Goal: Task Accomplishment & Management: Manage account settings

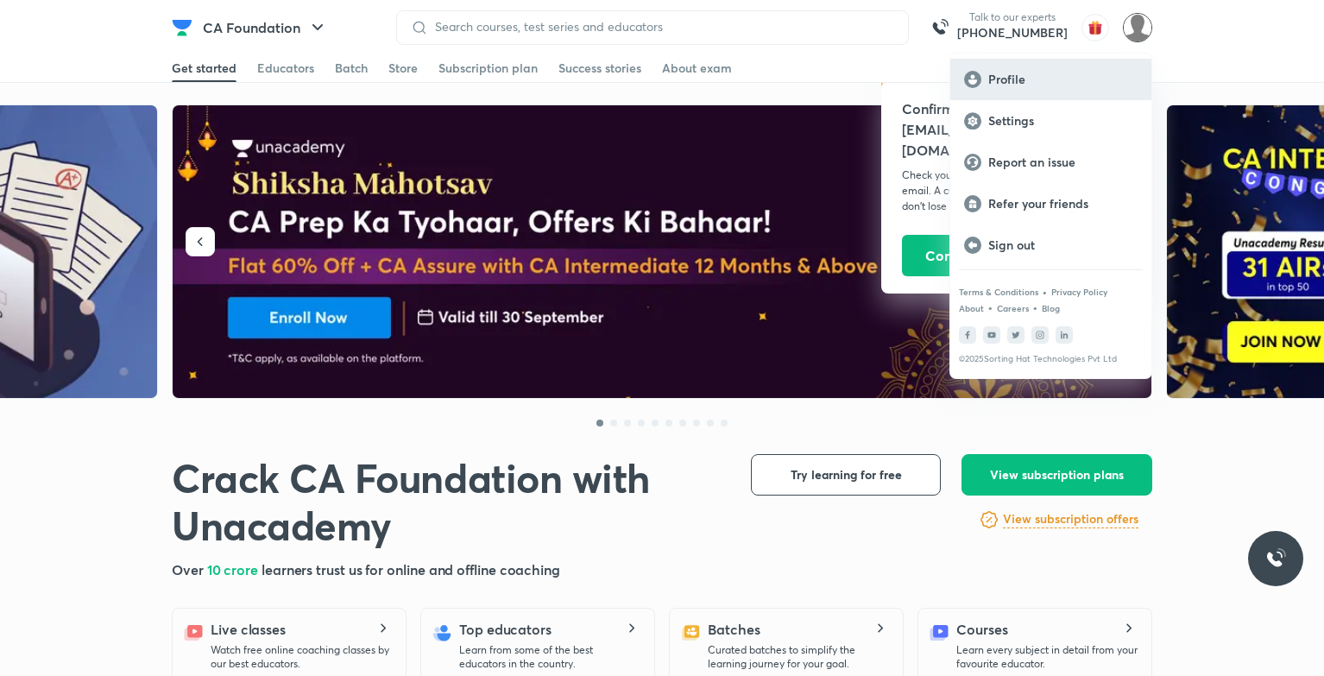
click at [1082, 77] on p "Profile" at bounding box center [1062, 80] width 149 height 16
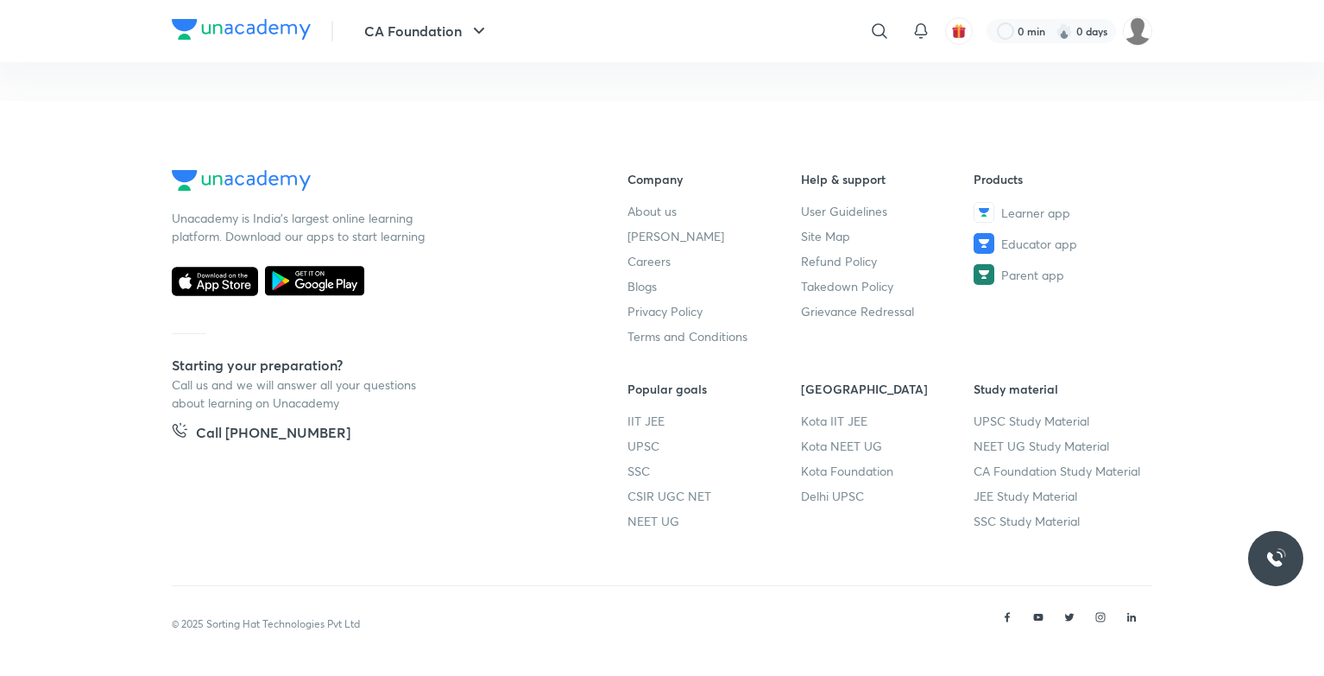
scroll to position [102, 0]
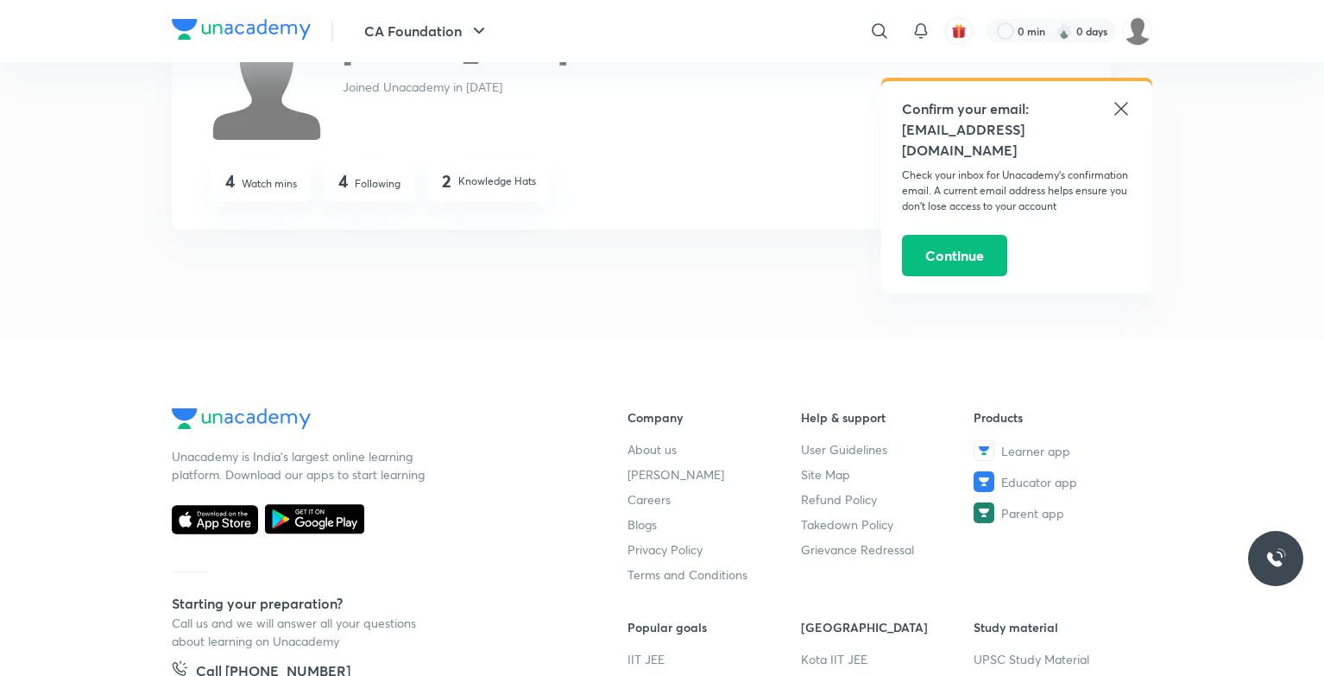
drag, startPoint x: 1122, startPoint y: 108, endPoint x: 1132, endPoint y: 56, distance: 52.7
click at [1121, 108] on icon at bounding box center [1120, 108] width 13 height 13
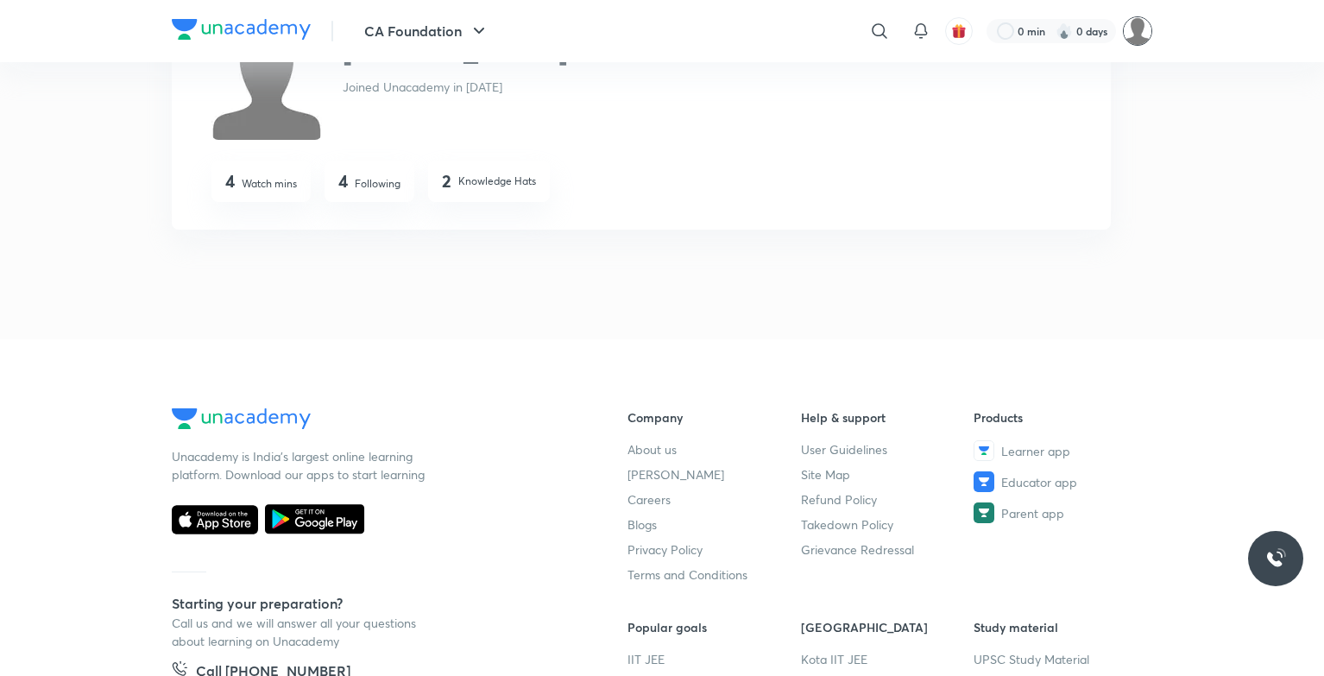
click at [1133, 22] on img at bounding box center [1137, 30] width 29 height 29
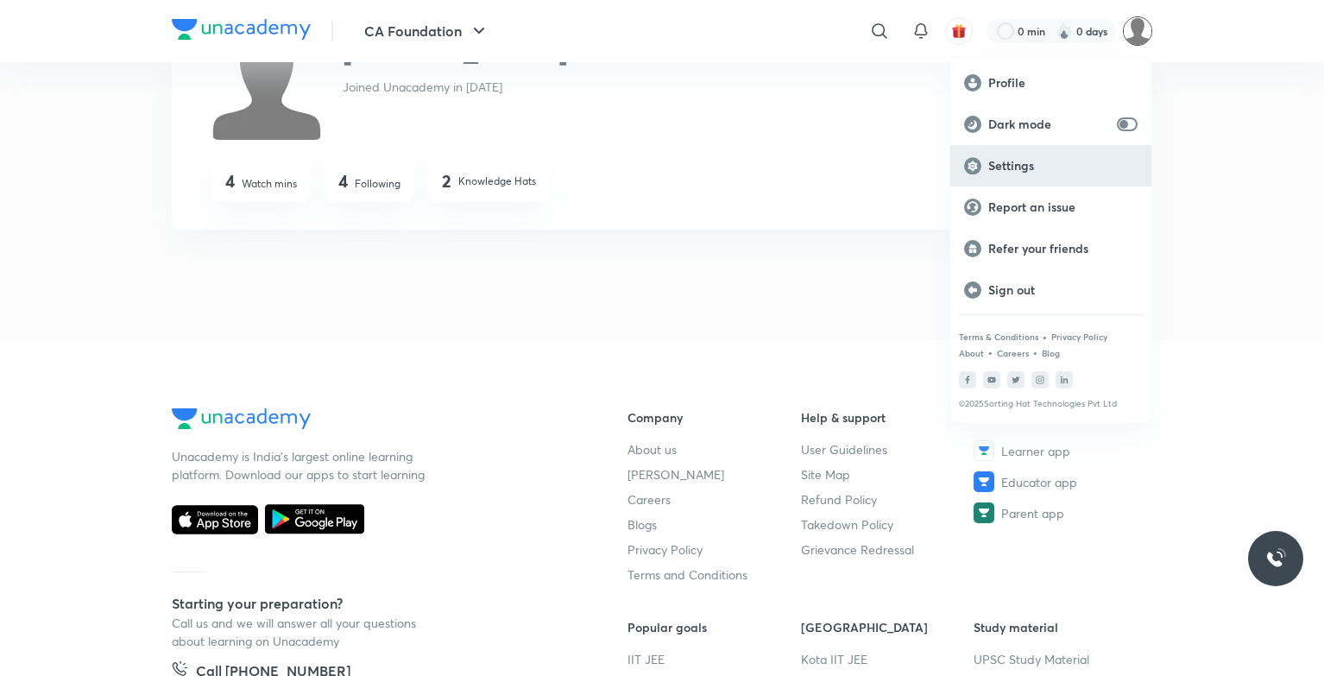
click at [1022, 170] on p "Settings" at bounding box center [1062, 166] width 149 height 16
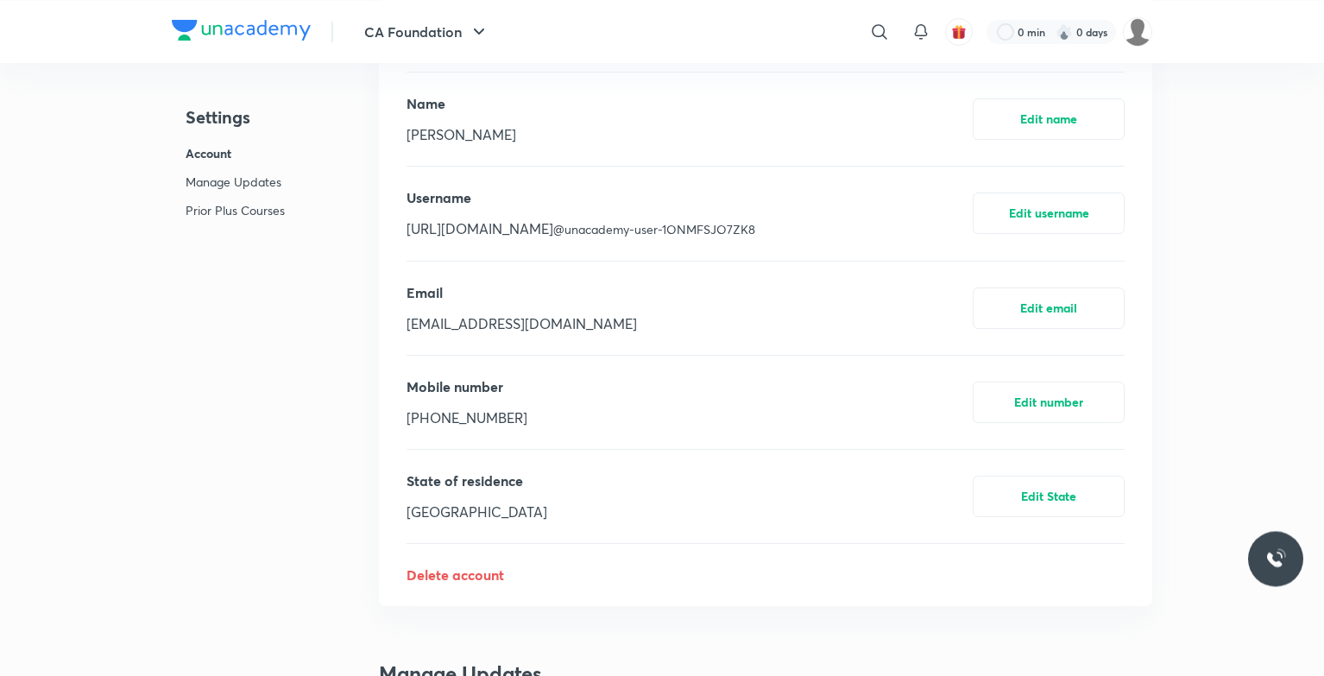
scroll to position [476, 0]
